Goal: Information Seeking & Learning: Find contact information

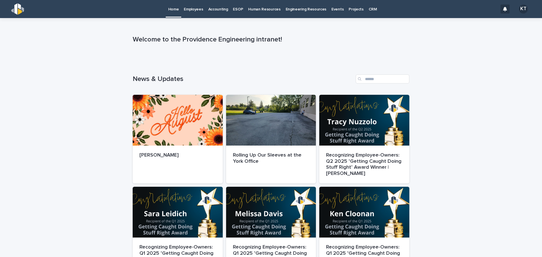
click at [193, 12] on link "Employees" at bounding box center [193, 9] width 24 height 18
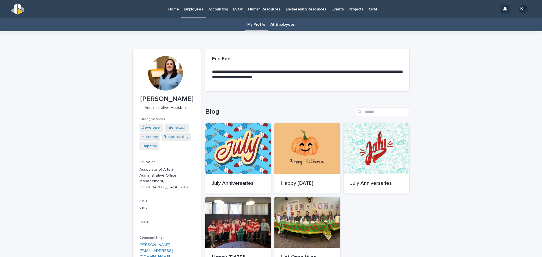
click at [280, 23] on link "All Employees" at bounding box center [283, 24] width 24 height 13
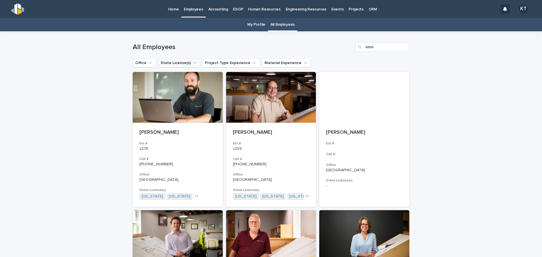
click at [192, 62] on icon "State License(s)" at bounding box center [195, 63] width 6 height 6
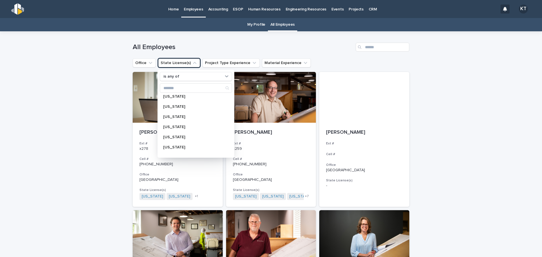
scroll to position [56, 0]
click at [228, 63] on button "Project Type Experience" at bounding box center [231, 62] width 57 height 9
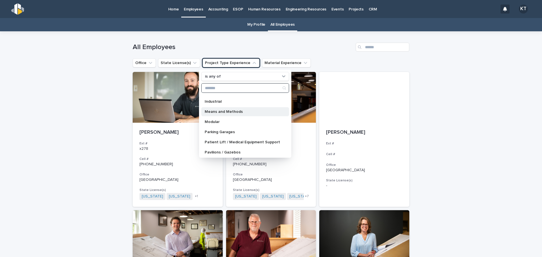
scroll to position [113, 0]
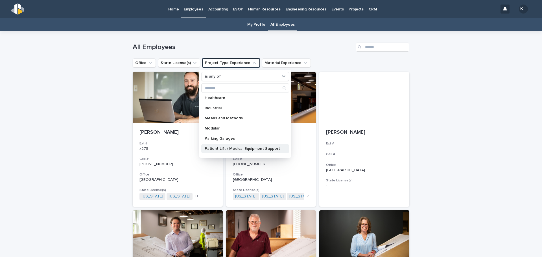
click at [239, 149] on p "Patient Lift / Medical Equipment Support" at bounding box center [242, 149] width 75 height 4
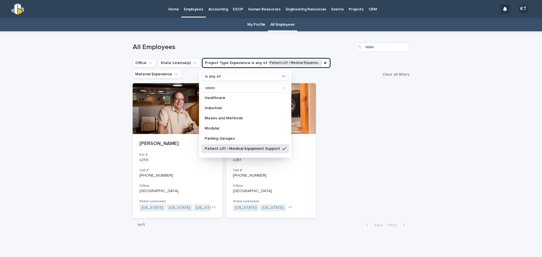
click at [430, 159] on div "Loading... Saving… Loading... Saving… All Employees Office State License(s) Pro…" at bounding box center [271, 145] width 542 height 229
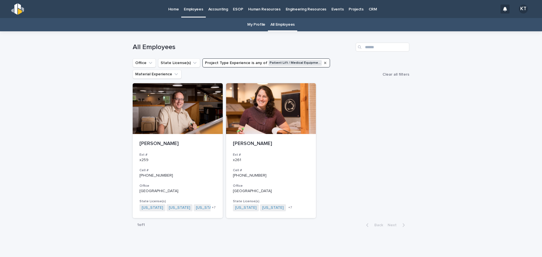
click at [323, 64] on icon "Project Type Experience" at bounding box center [325, 63] width 5 height 5
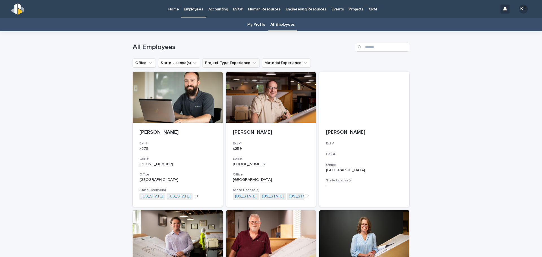
click at [252, 65] on icon "Project Type Experience" at bounding box center [255, 63] width 6 height 6
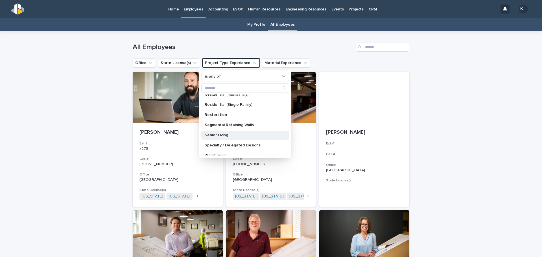
scroll to position [202, 0]
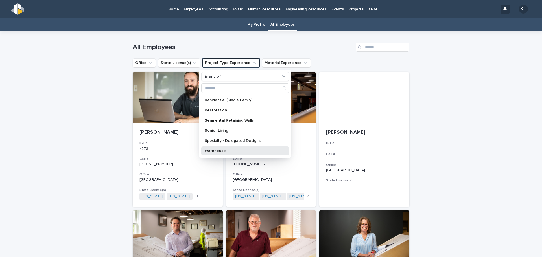
click at [243, 151] on p "Warehouse" at bounding box center [242, 151] width 75 height 4
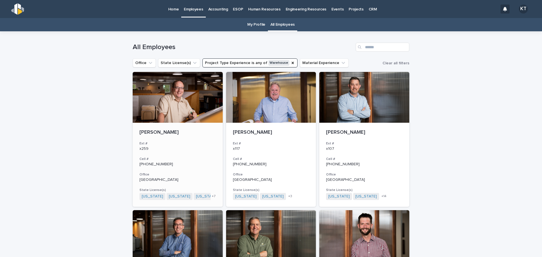
click at [246, 64] on button "Project Type Experience is any of Warehouse" at bounding box center [250, 62] width 95 height 9
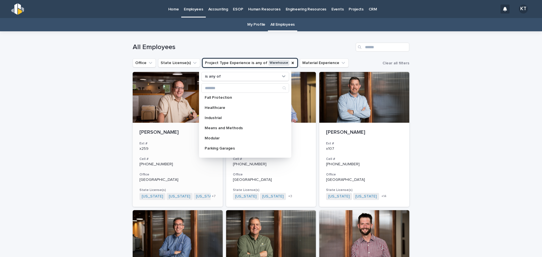
scroll to position [113, 0]
click at [233, 99] on p "Healthcare" at bounding box center [242, 98] width 75 height 4
click at [297, 62] on button "Project Type Experience is any of Warehouse, Healthcare" at bounding box center [260, 62] width 115 height 9
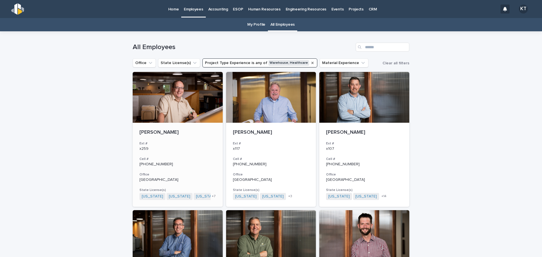
click at [310, 63] on icon "Project Type Experience" at bounding box center [312, 63] width 5 height 5
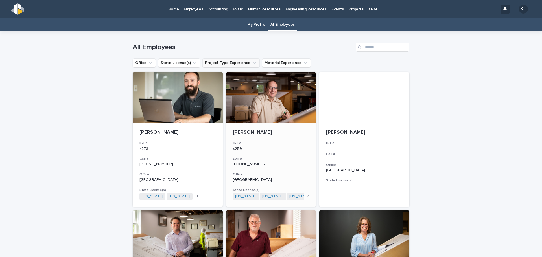
click at [241, 65] on button "Project Type Experience" at bounding box center [231, 62] width 57 height 9
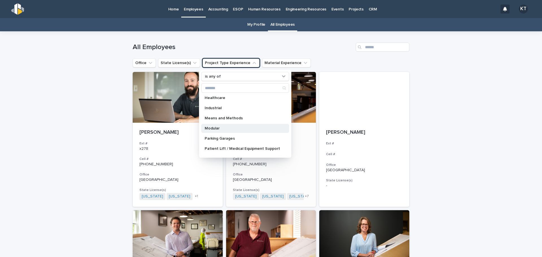
scroll to position [85, 0]
click at [228, 127] on p "Healthcare" at bounding box center [242, 126] width 75 height 4
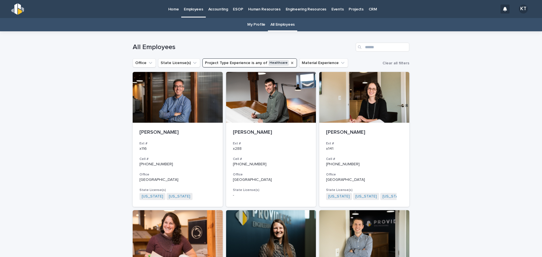
click at [290, 63] on icon "Project Type Experience" at bounding box center [292, 63] width 5 height 5
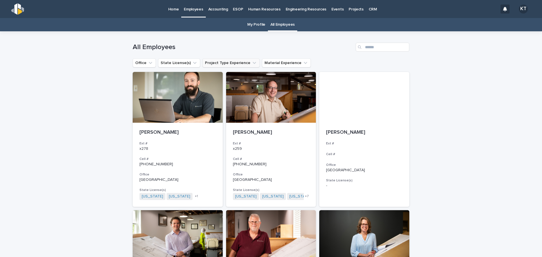
click at [228, 65] on button "Project Type Experience" at bounding box center [231, 62] width 57 height 9
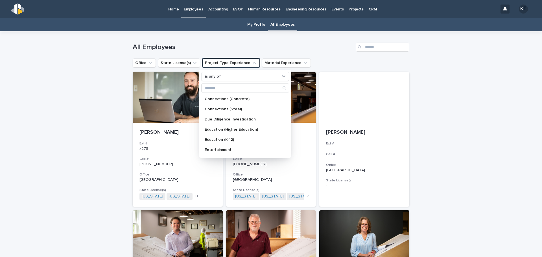
scroll to position [28, 0]
click at [233, 120] on p "Connections (Steel)" at bounding box center [242, 122] width 75 height 4
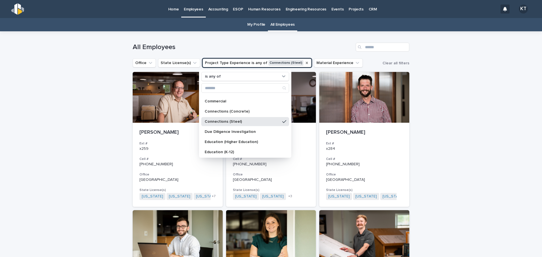
click at [473, 177] on div "Loading... Saving… Loading... Saving… All Employees Office State License(s) Pro…" at bounding box center [271, 209] width 542 height 356
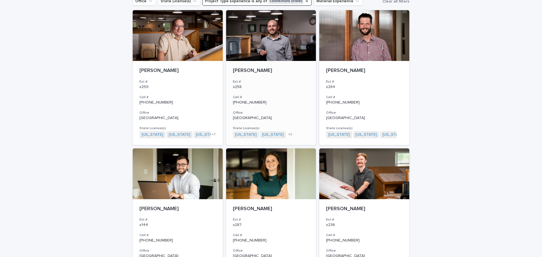
scroll to position [5, 0]
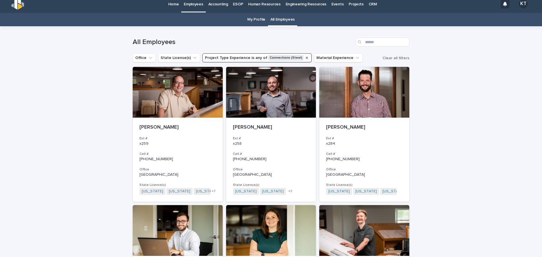
click at [282, 59] on button "Project Type Experience is any of Connections (Steel)" at bounding box center [257, 57] width 109 height 9
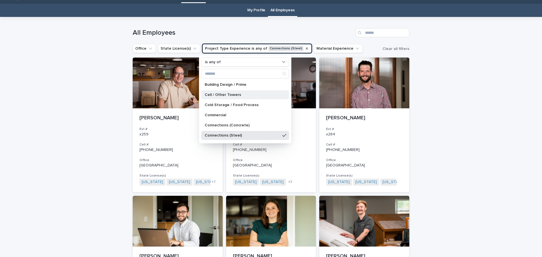
scroll to position [0, 0]
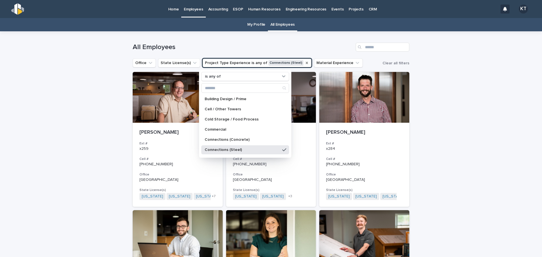
click at [473, 145] on div "Loading... Saving… Loading... Saving… All Employees Office State License(s) Pro…" at bounding box center [271, 209] width 542 height 356
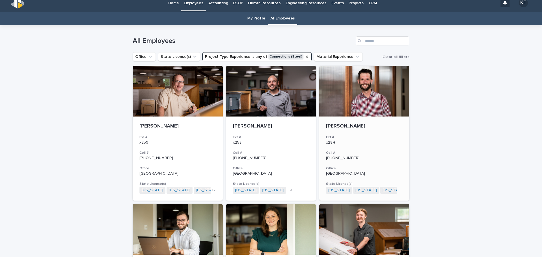
scroll to position [5, 0]
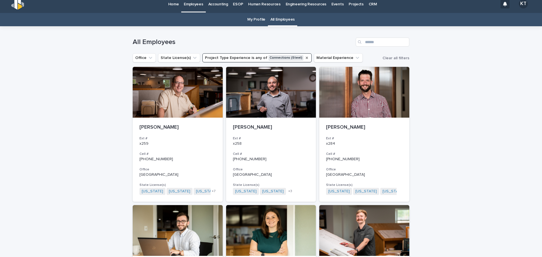
click at [305, 60] on icon "Project Type Experience" at bounding box center [307, 58] width 5 height 5
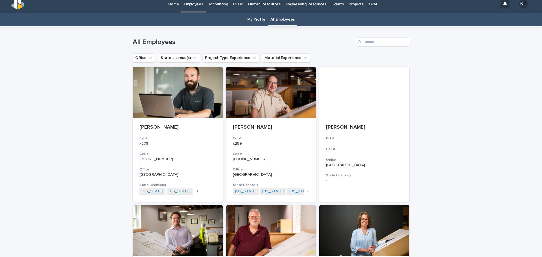
click at [252, 59] on icon "Project Type Experience" at bounding box center [255, 58] width 6 height 6
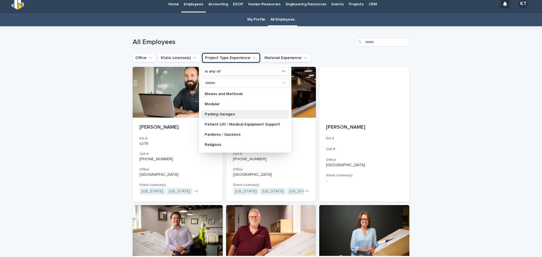
scroll to position [141, 0]
click at [325, 46] on h1 "All Employees" at bounding box center [243, 42] width 221 height 8
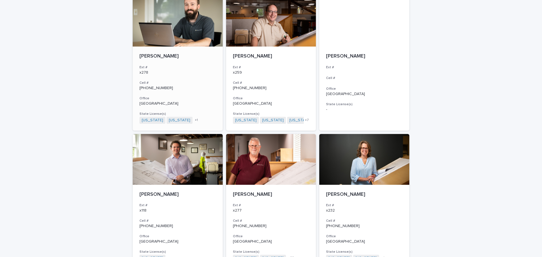
scroll to position [0, 0]
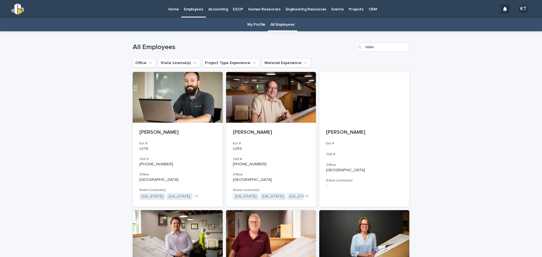
click at [162, 8] on div "Home Employees Accounting ESOP Human Resources Engineering Resources Events Pro…" at bounding box center [262, 9] width 471 height 18
click at [172, 10] on p "Home" at bounding box center [173, 6] width 11 height 12
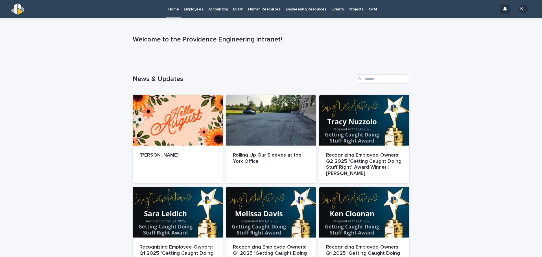
click at [195, 4] on p "Employees" at bounding box center [193, 6] width 19 height 12
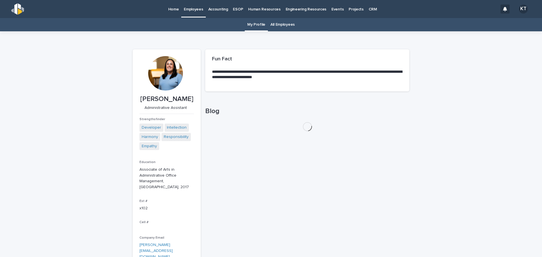
click at [274, 29] on link "All Employees" at bounding box center [283, 24] width 24 height 13
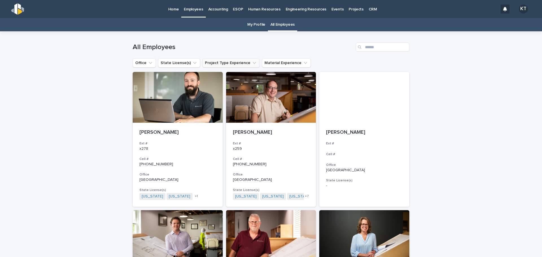
click at [234, 66] on button "Project Type Experience" at bounding box center [231, 62] width 57 height 9
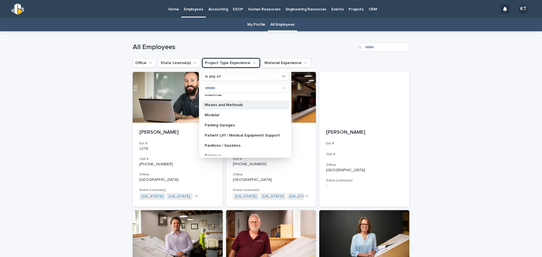
scroll to position [113, 0]
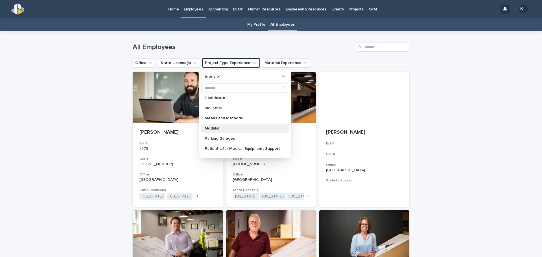
click at [214, 126] on div "Modular" at bounding box center [245, 128] width 88 height 9
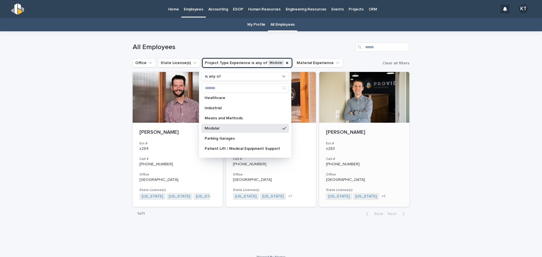
click at [391, 170] on div "[PERSON_NAME] Ext # x283 Cell # [PHONE_NUMBER] Office Pittsburgh State License(…" at bounding box center [364, 165] width 90 height 84
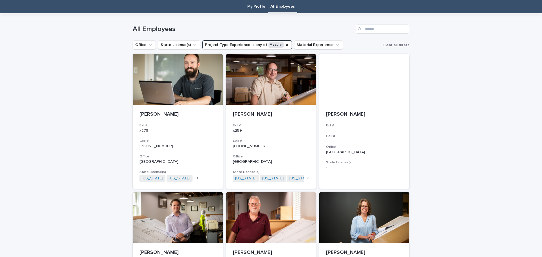
scroll to position [8, 0]
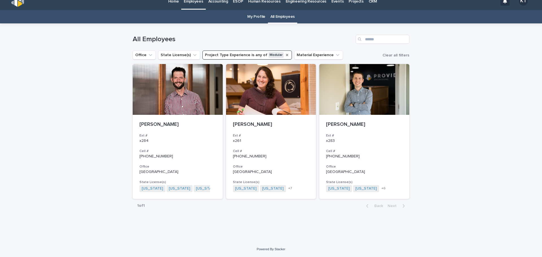
click at [285, 54] on icon "Project Type Experience" at bounding box center [287, 55] width 5 height 5
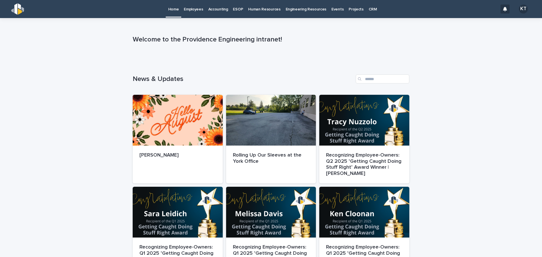
drag, startPoint x: 123, startPoint y: 4, endPoint x: 288, endPoint y: 46, distance: 170.1
click at [289, 42] on p "Welcome to the Providence Engineering intranet!" at bounding box center [270, 40] width 275 height 8
